Goal: Information Seeking & Learning: Learn about a topic

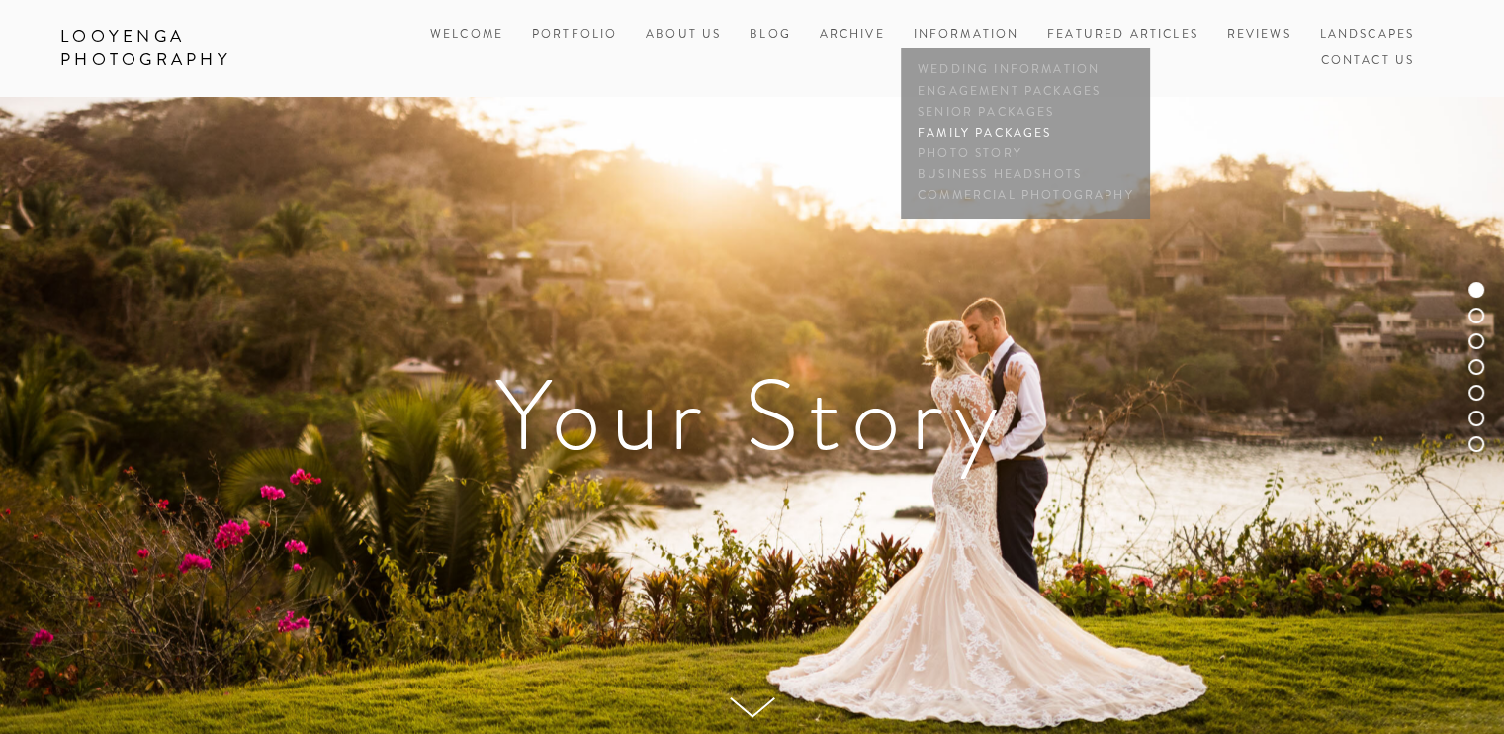
click at [973, 130] on link "Family Packages" at bounding box center [1025, 133] width 225 height 21
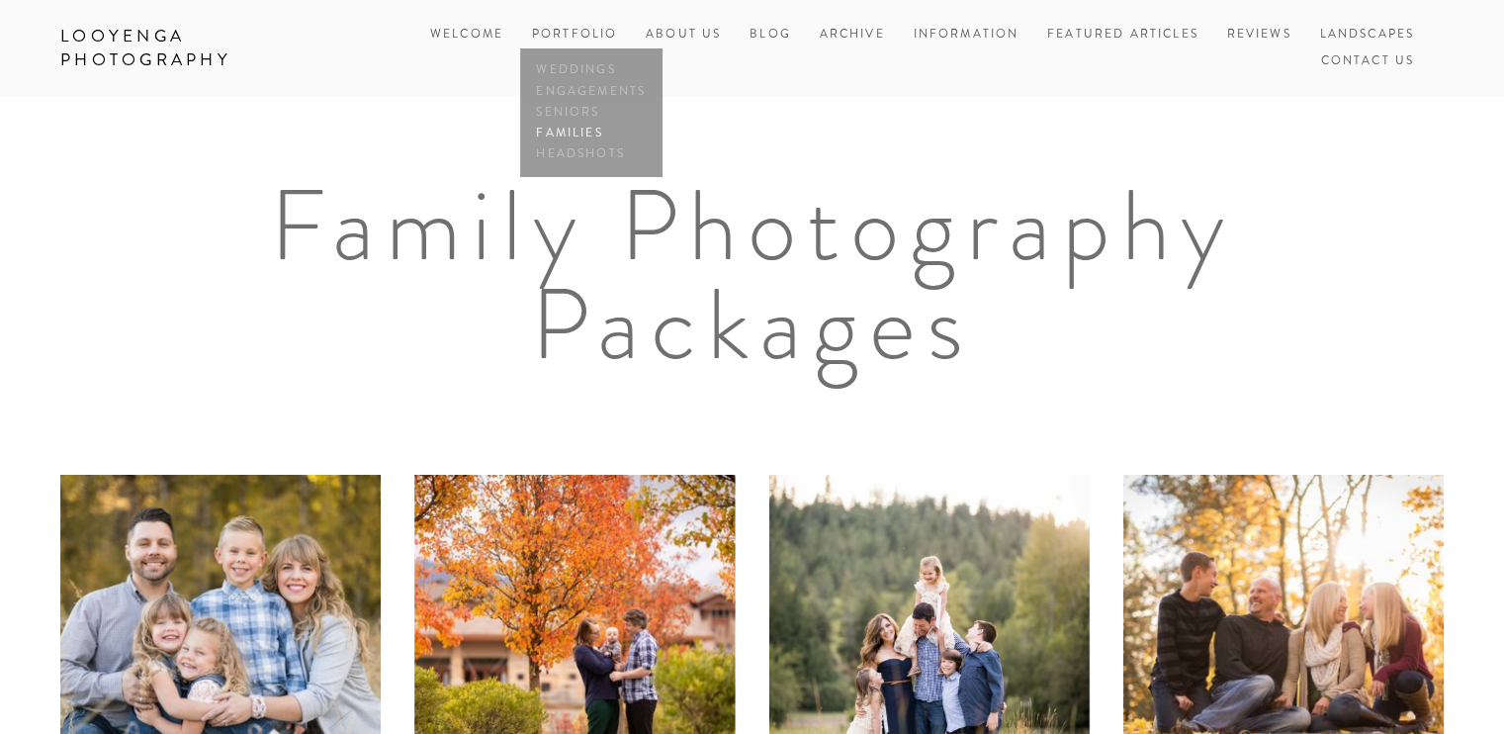
click at [574, 130] on link "Families" at bounding box center [591, 133] width 119 height 21
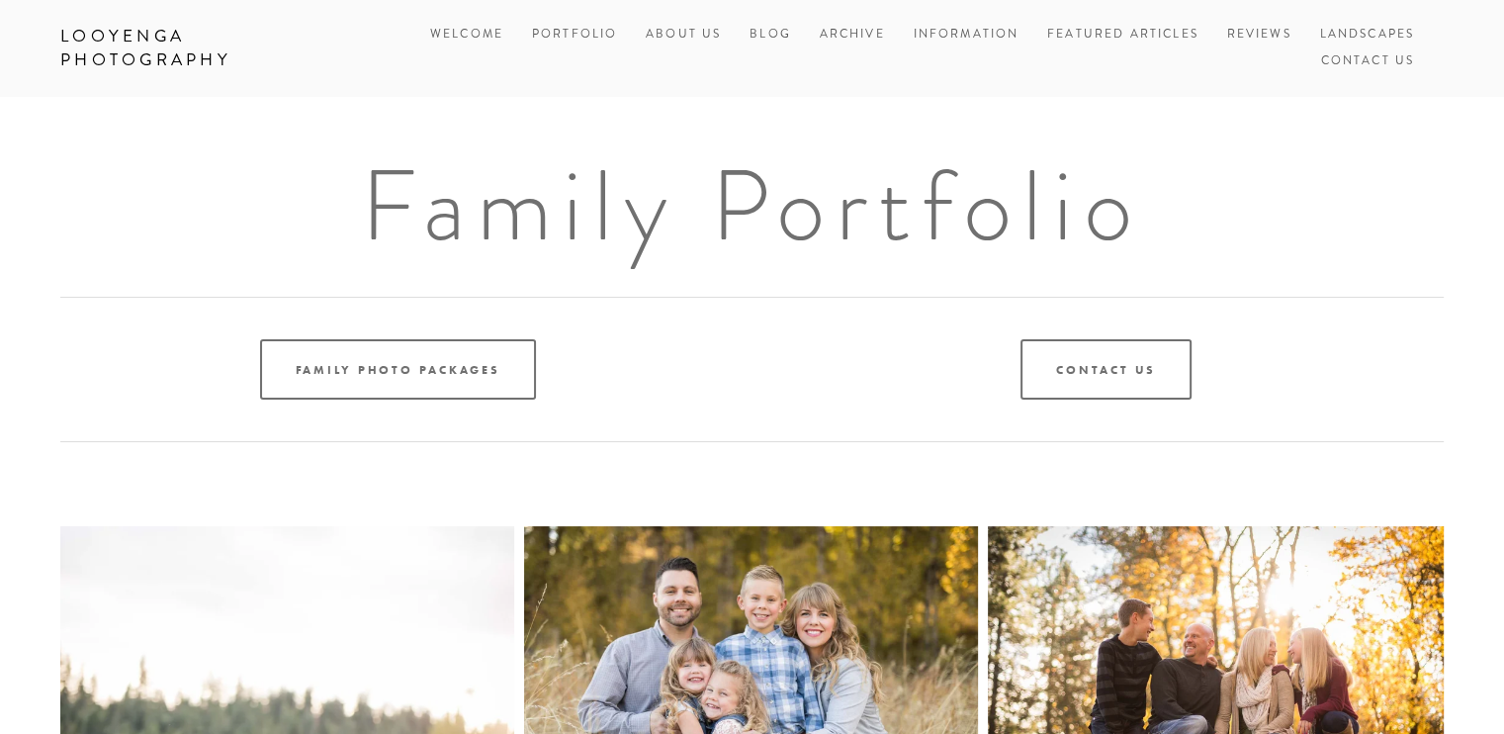
click at [677, 32] on link "About Us" at bounding box center [683, 35] width 75 height 27
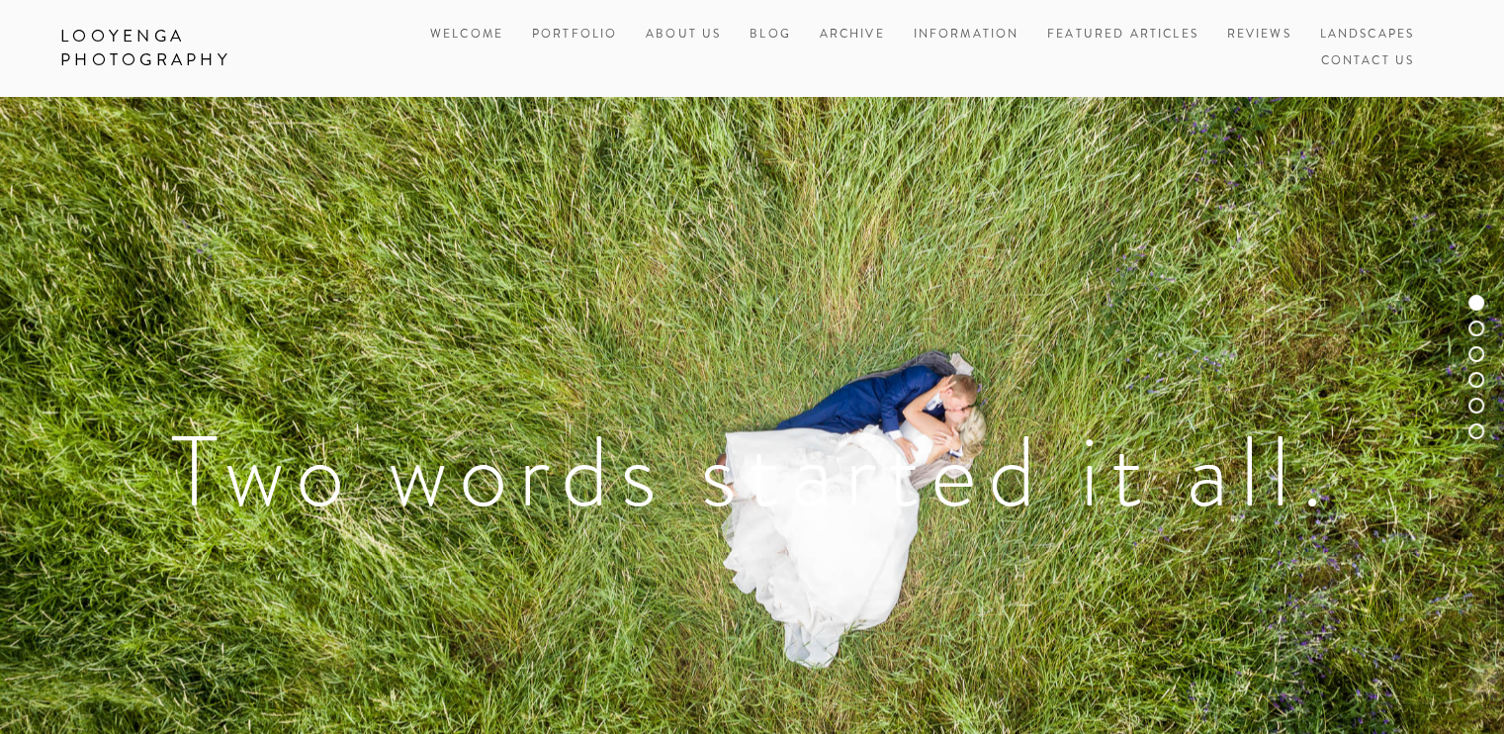
drag, startPoint x: 1333, startPoint y: 366, endPoint x: 1436, endPoint y: 442, distance: 128.0
click at [1436, 442] on h1 "Two words started it all." at bounding box center [752, 471] width 1384 height 99
